Goal: Navigation & Orientation: Find specific page/section

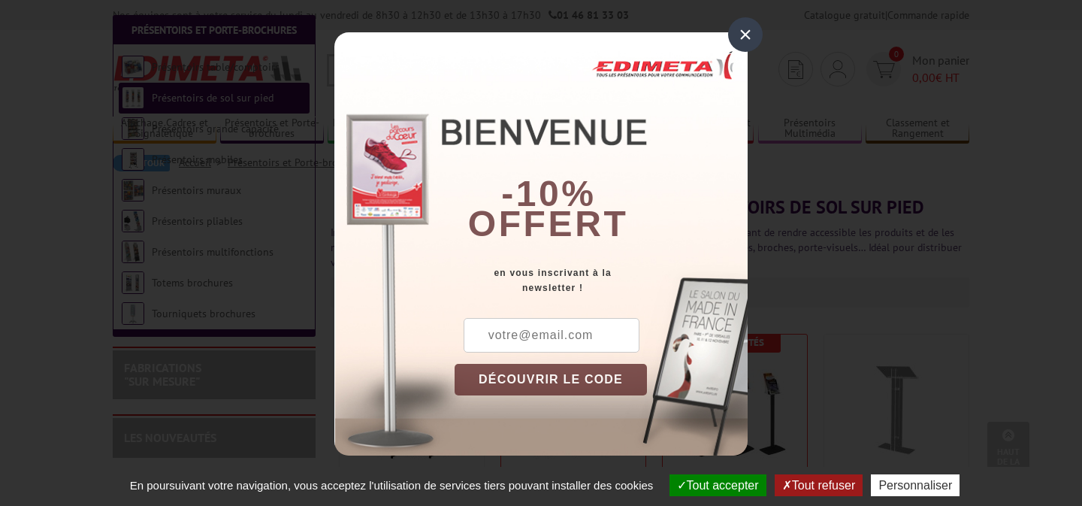
scroll to position [406, 0]
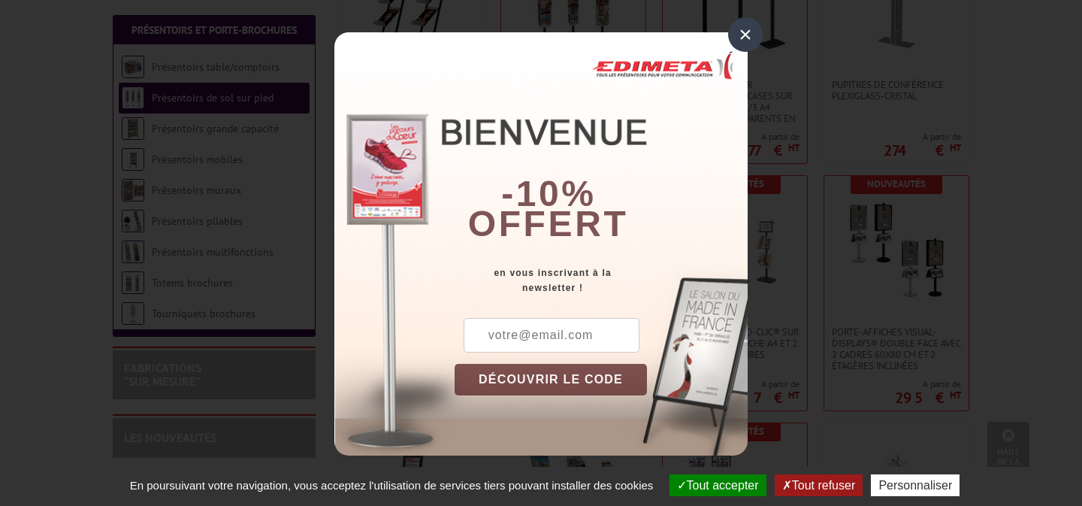
click at [746, 35] on div "×" at bounding box center [745, 34] width 35 height 35
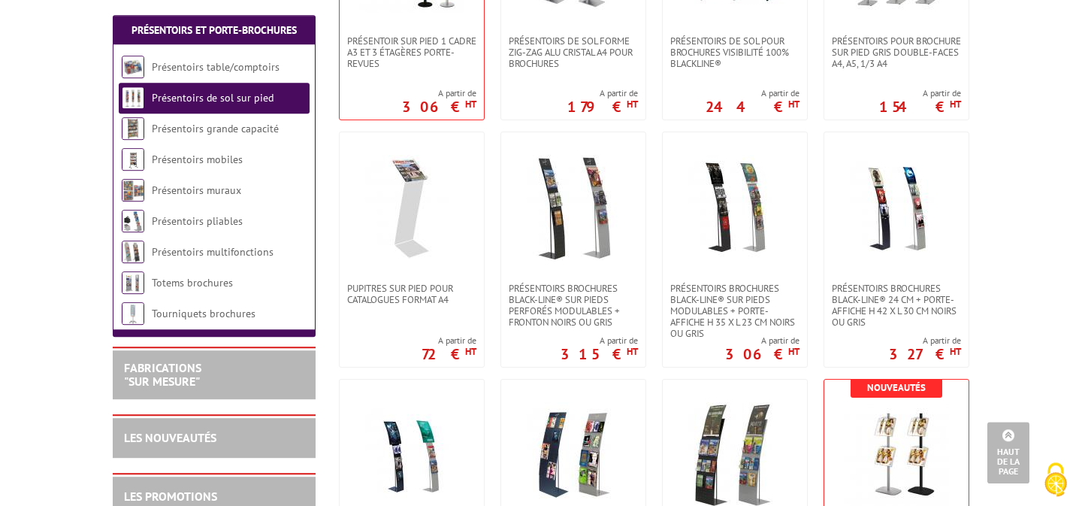
scroll to position [1543, 0]
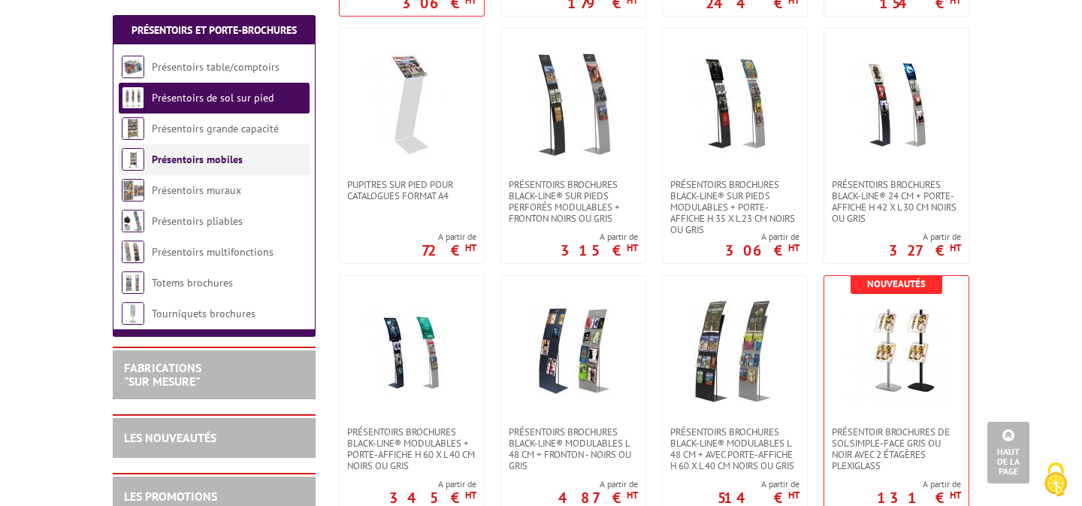
click at [186, 162] on link "Présentoirs mobiles" at bounding box center [197, 160] width 91 height 14
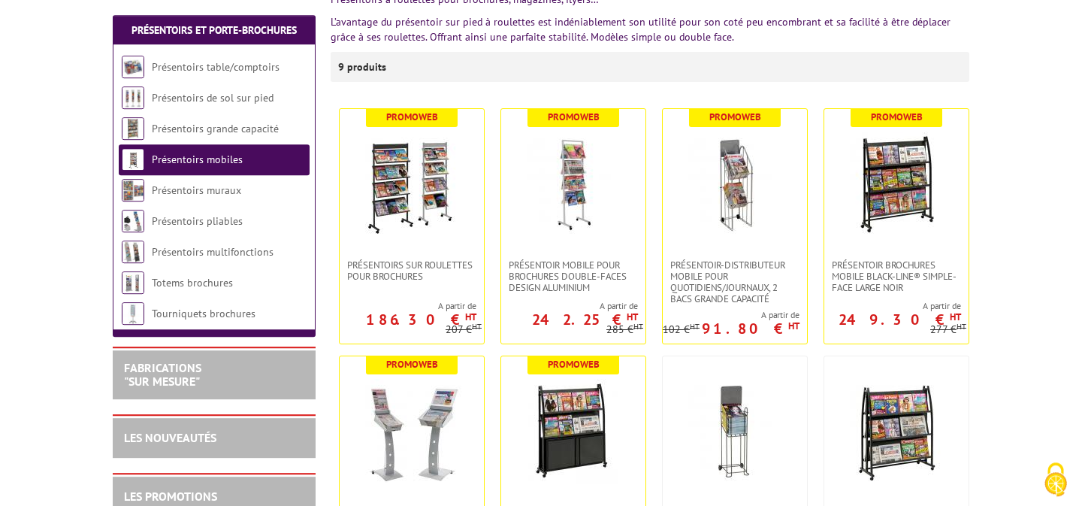
scroll to position [325, 0]
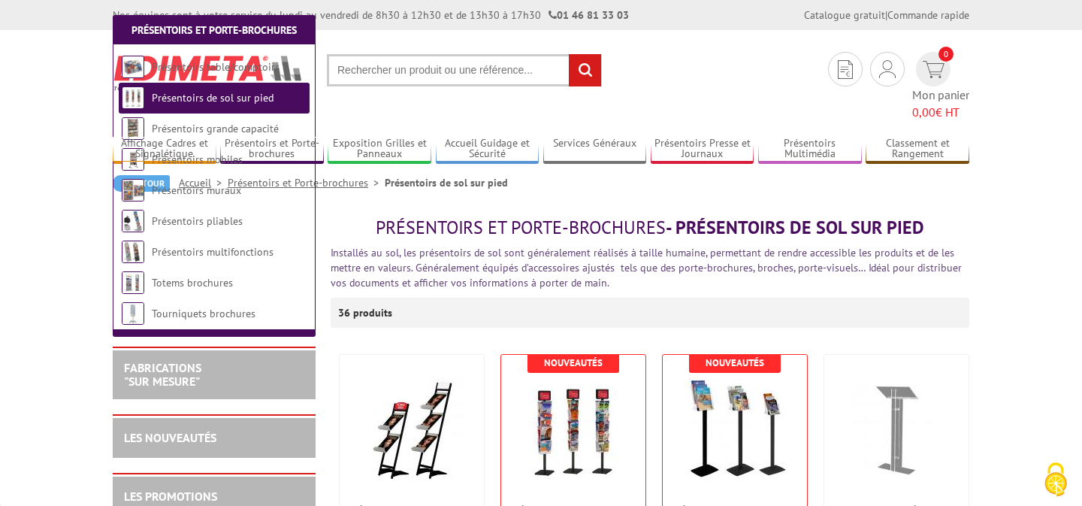
scroll to position [1543, 0]
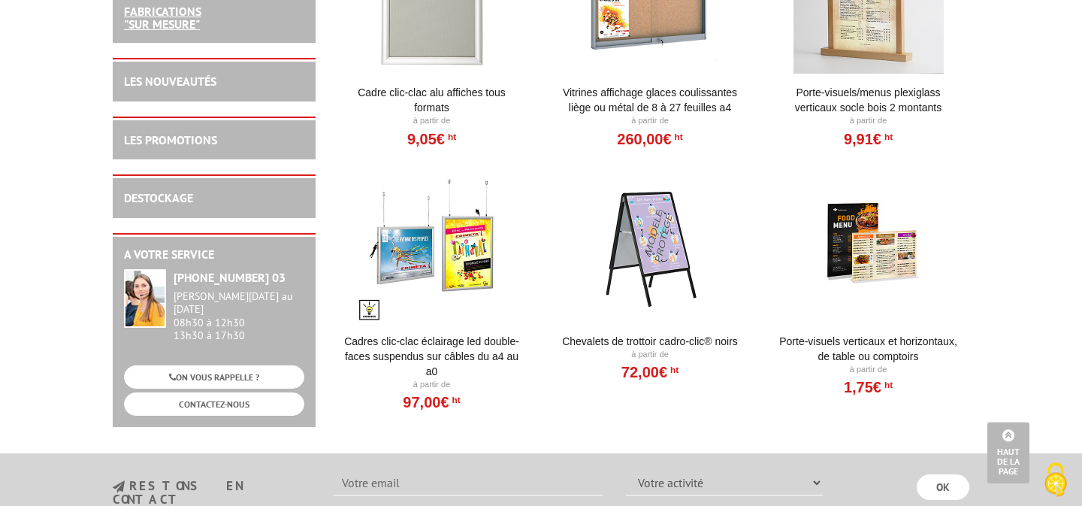
scroll to position [406, 0]
